Goal: Register for event/course

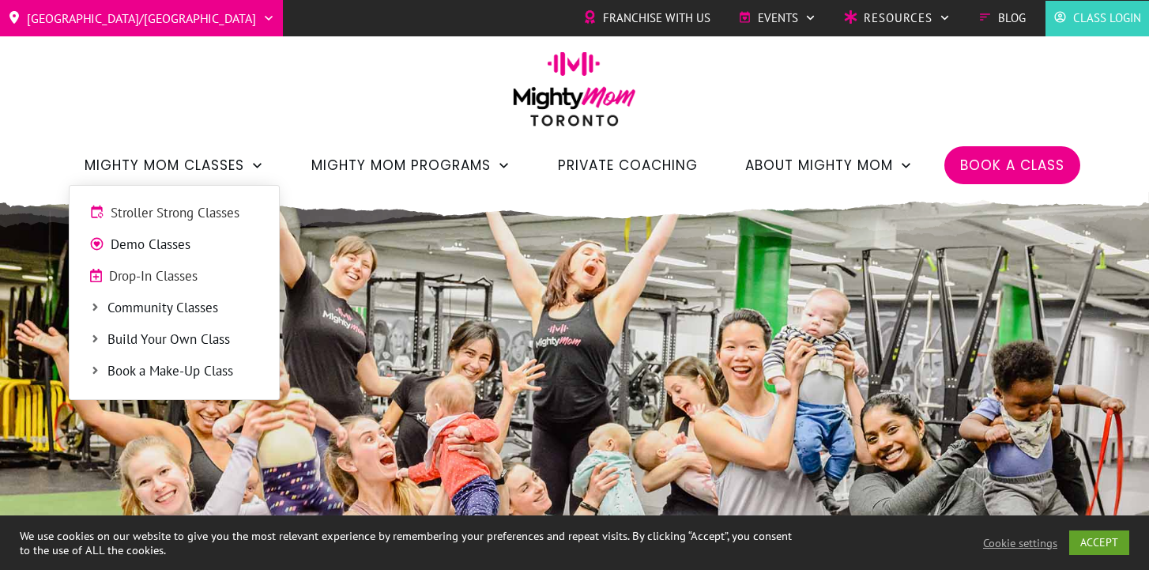
click at [192, 333] on span "Build Your Own Class" at bounding box center [184, 340] width 152 height 21
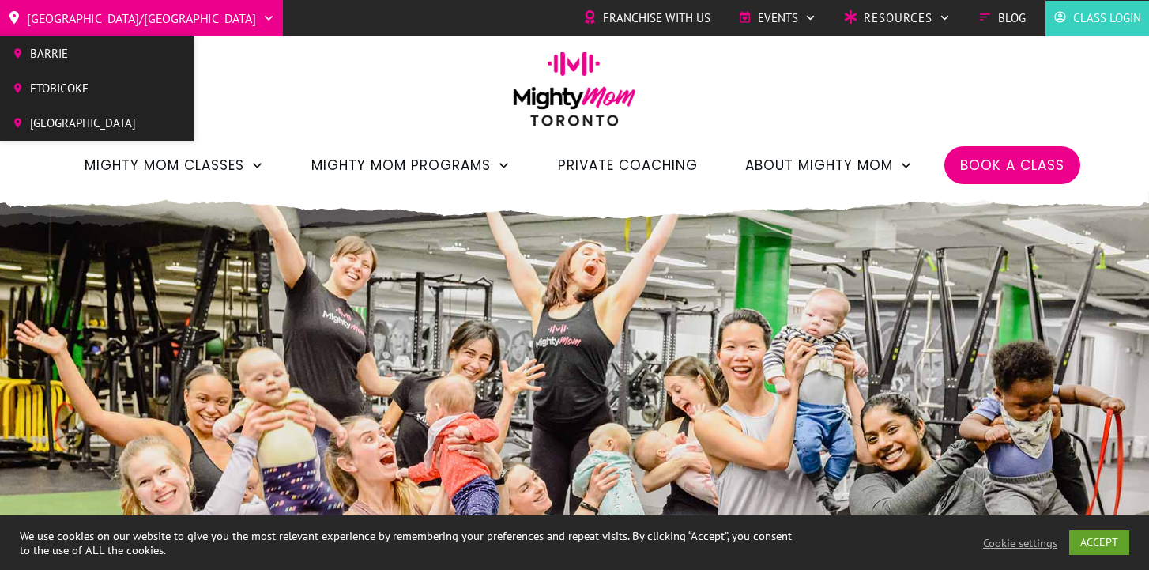
click at [119, 27] on link "Toronto/GTA" at bounding box center [141, 18] width 267 height 25
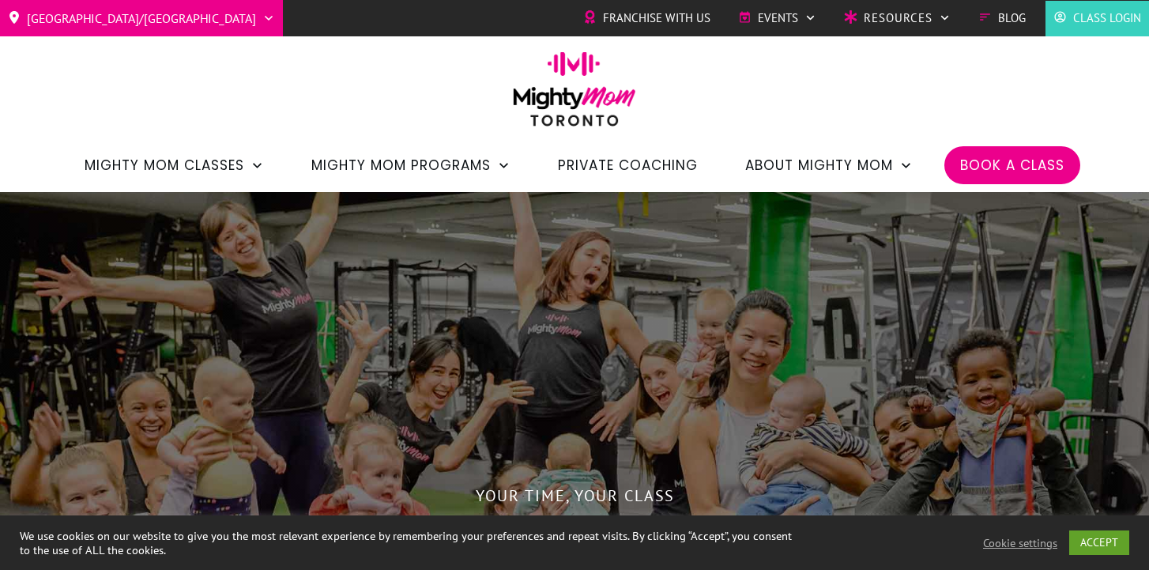
click at [1053, 173] on span "Book a Class" at bounding box center [1013, 165] width 104 height 27
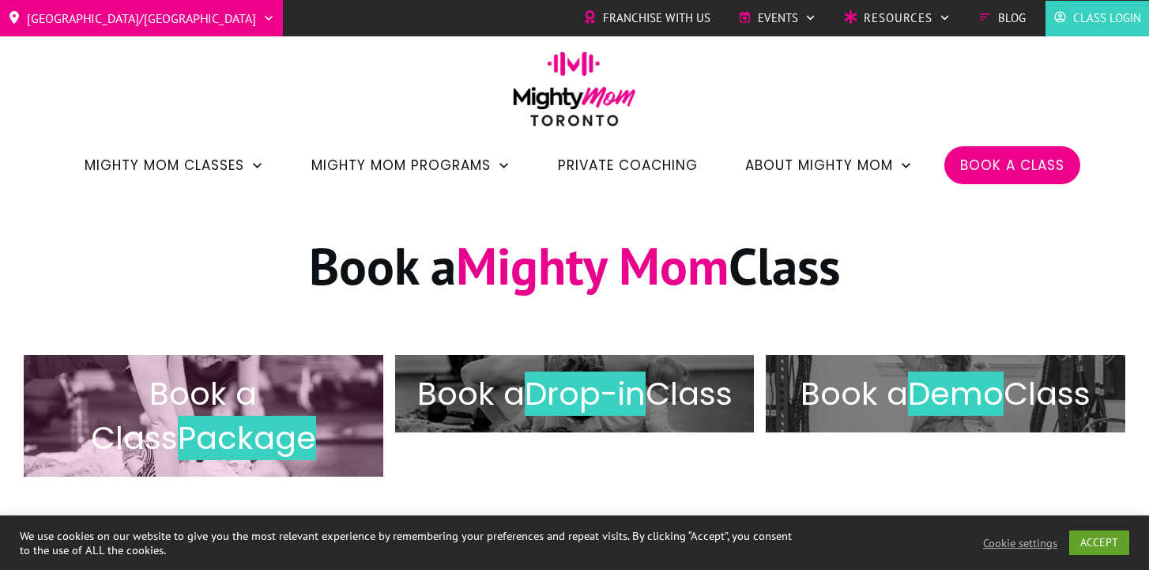
click at [238, 438] on span "Package" at bounding box center [247, 438] width 138 height 44
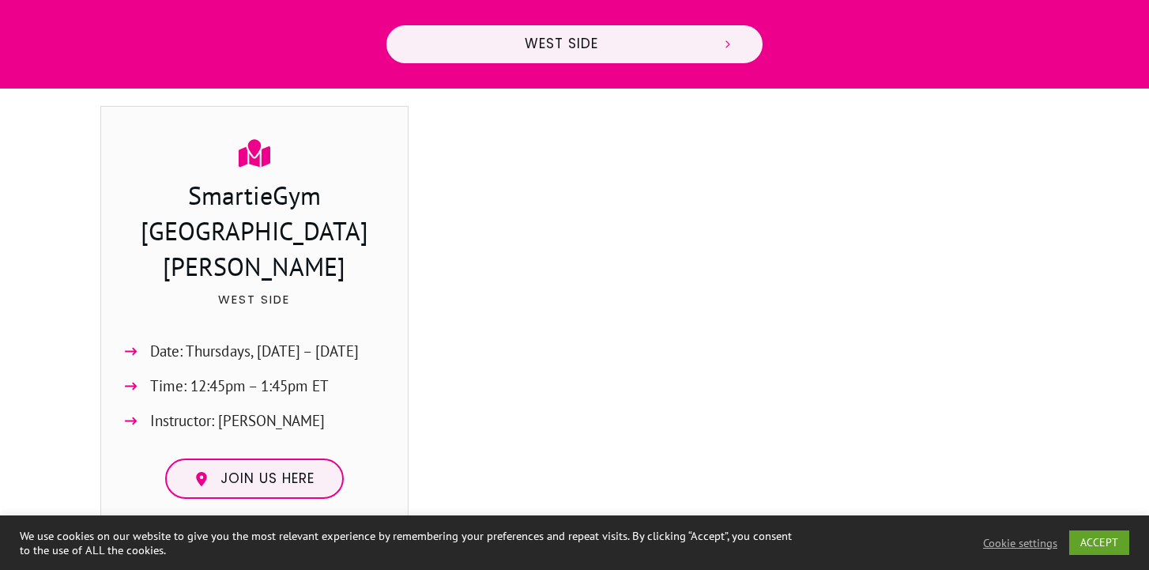
scroll to position [832, 0]
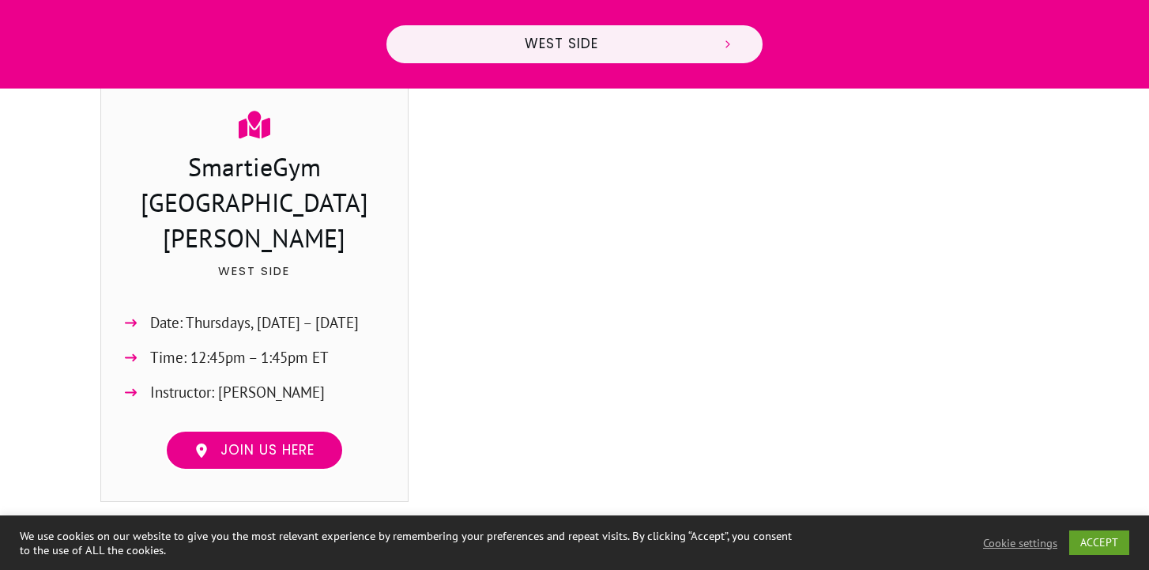
click at [251, 442] on span "Join us here" at bounding box center [268, 450] width 94 height 17
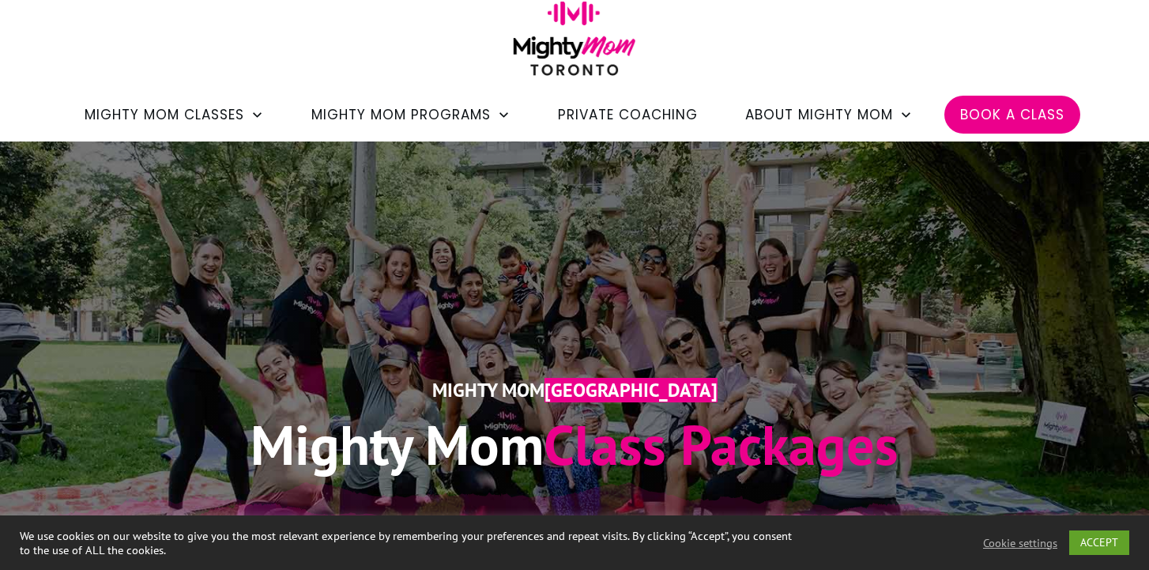
scroll to position [0, 0]
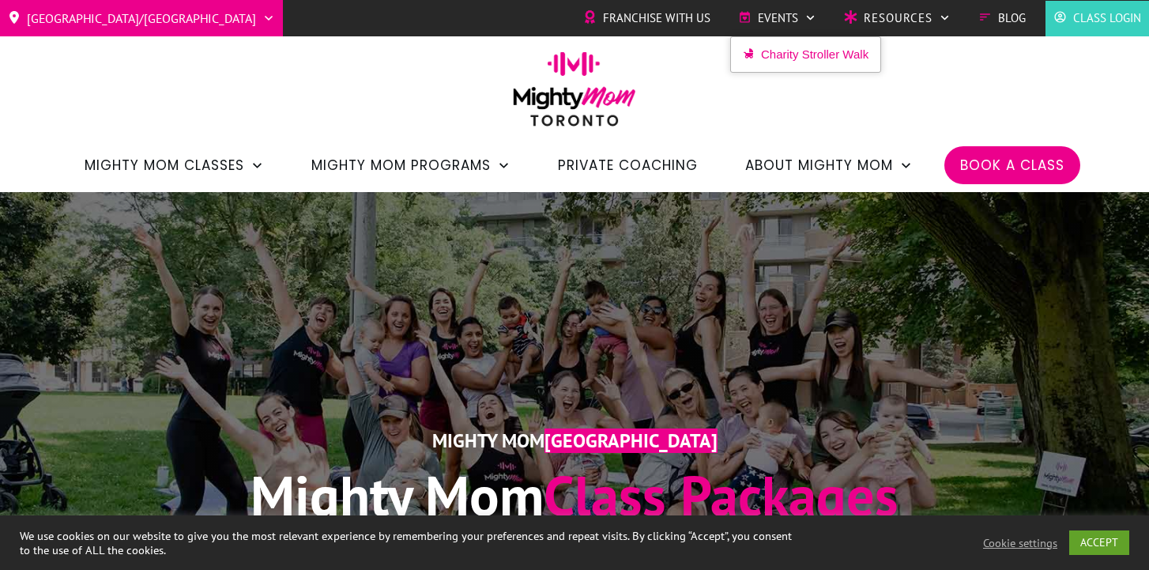
click at [786, 51] on span "Charity Stroller Walk" at bounding box center [815, 55] width 108 height 24
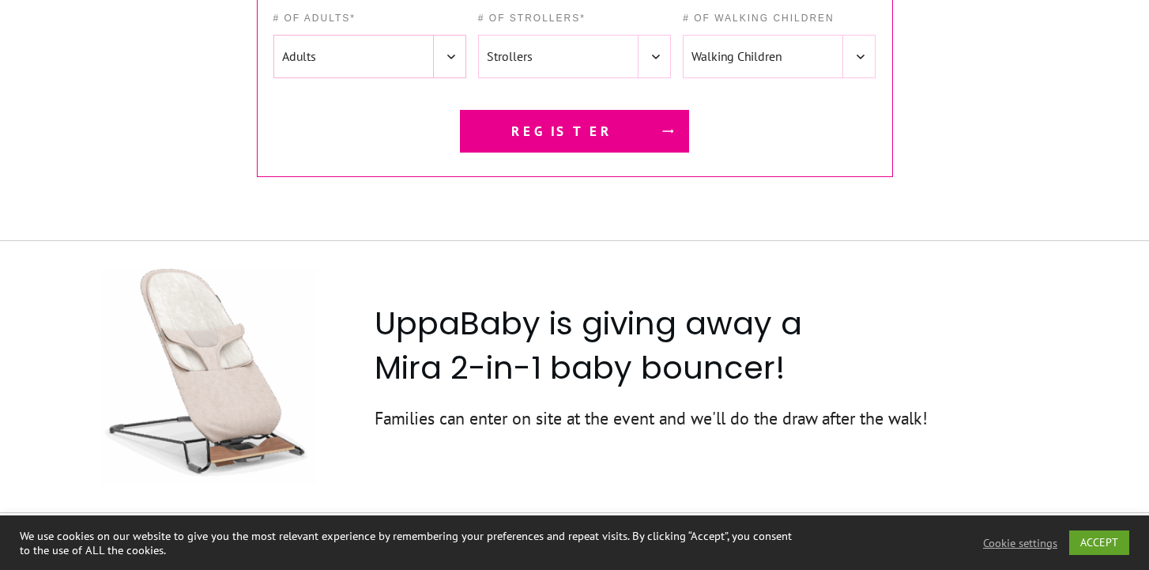
scroll to position [2815, 0]
